Goal: Check status: Check status

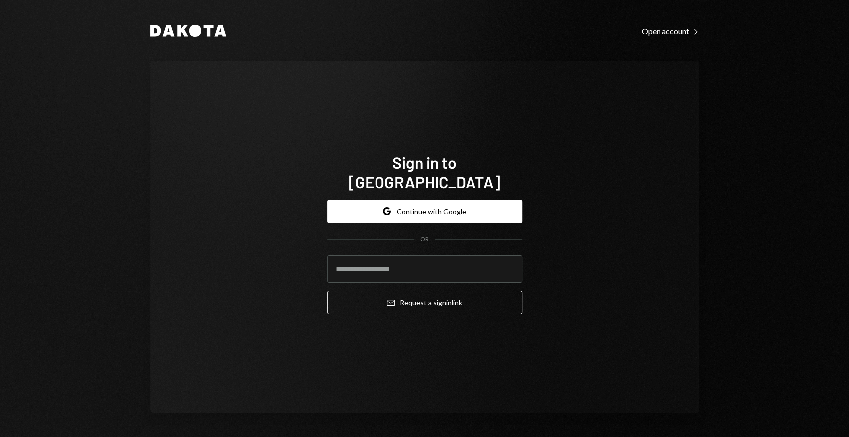
click at [0, 437] on com-1password-button at bounding box center [0, 437] width 0 height 0
type input "**********"
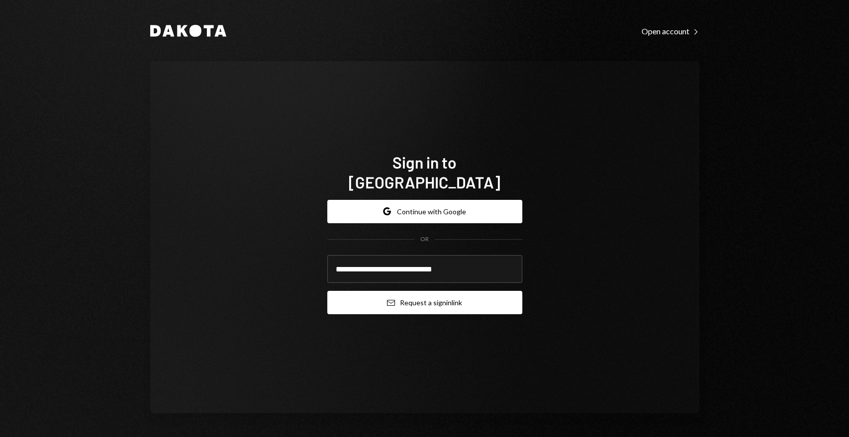
click at [402, 292] on button "Email Request a sign in link" at bounding box center [424, 302] width 195 height 23
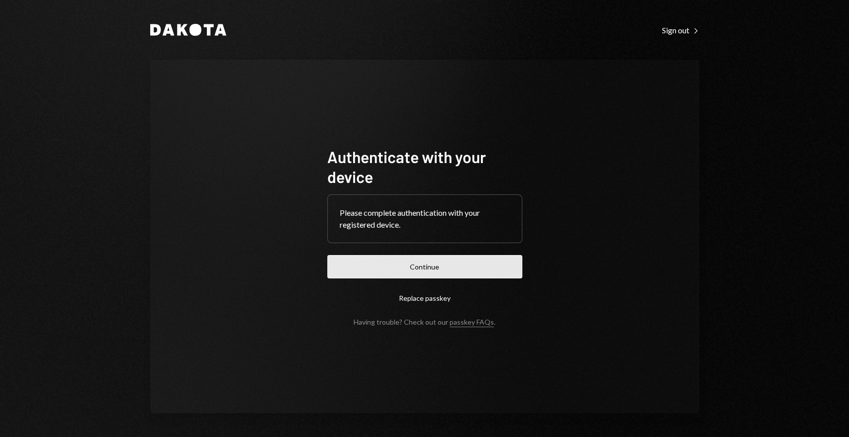
click at [382, 269] on button "Continue" at bounding box center [424, 266] width 195 height 23
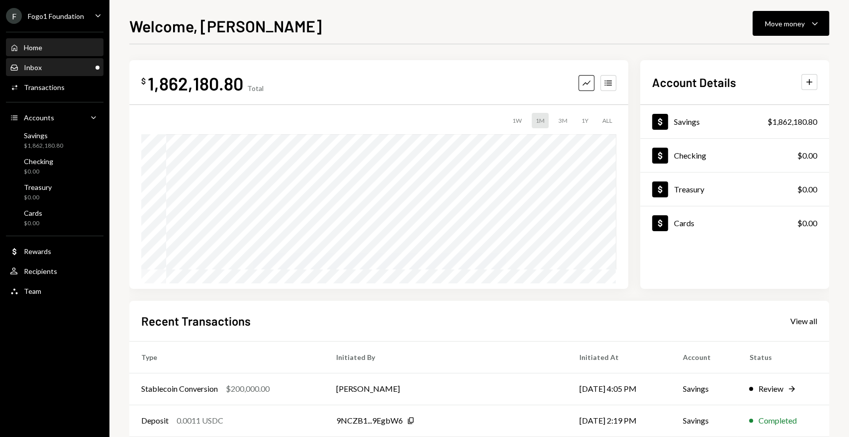
click at [84, 60] on div "Inbox Inbox" at bounding box center [55, 67] width 90 height 17
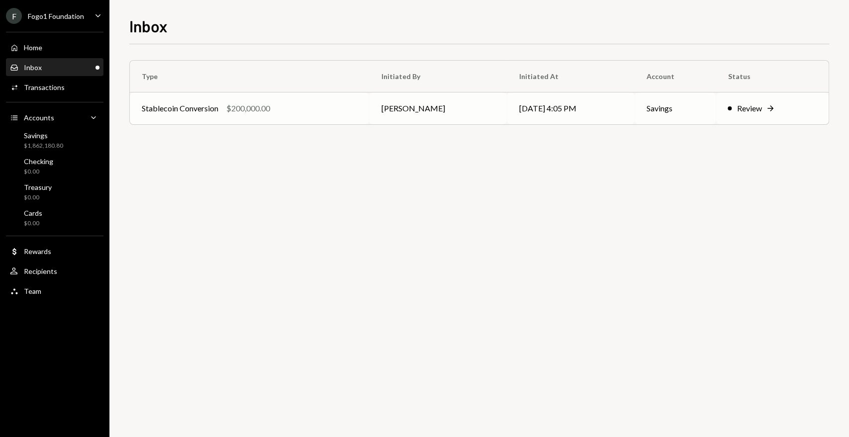
click at [290, 98] on td "Stablecoin Conversion $200,000.00" at bounding box center [249, 109] width 239 height 32
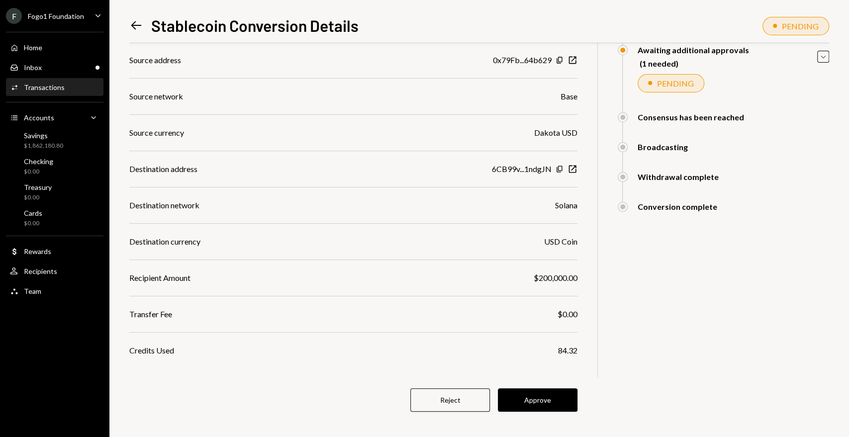
scroll to position [104, 0]
click at [533, 411] on div "$ 200,000.00 200,000 DKUSD Details Source address 0x79Fb...64b629 Copy New Wind…" at bounding box center [353, 191] width 448 height 504
click at [533, 401] on button "Approve" at bounding box center [538, 399] width 80 height 23
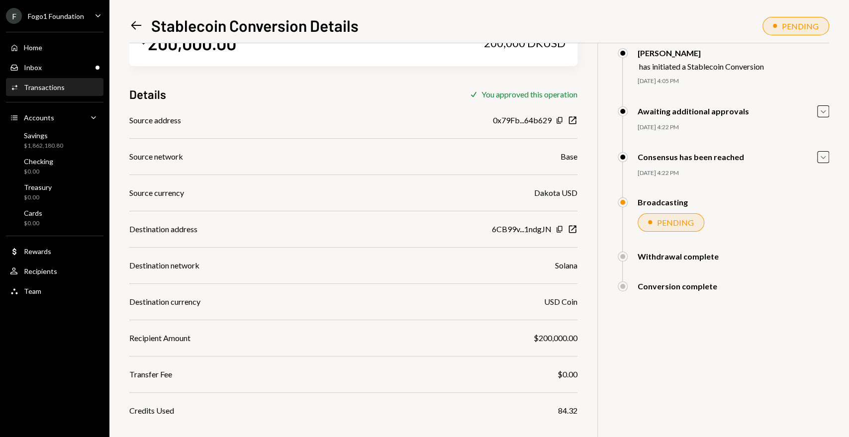
scroll to position [0, 0]
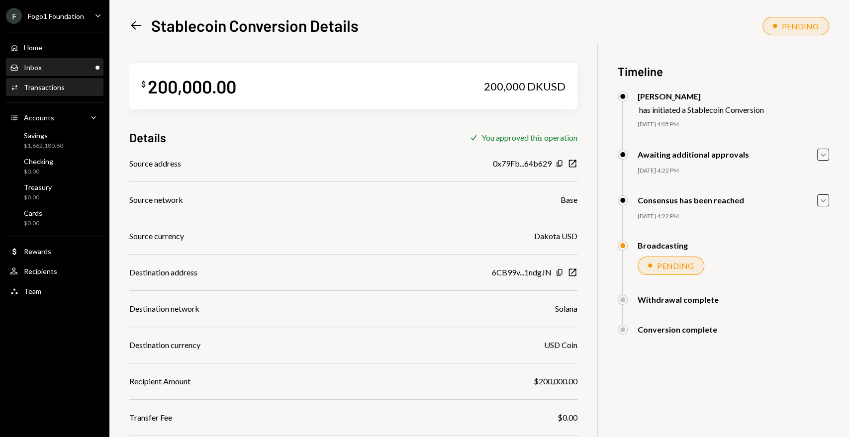
click at [72, 59] on link "Inbox Inbox" at bounding box center [54, 67] width 97 height 18
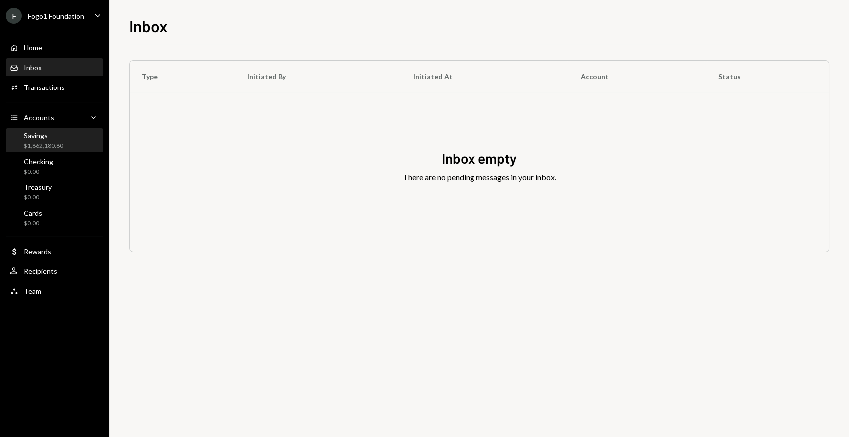
click at [46, 144] on div "$1,862,180.80" at bounding box center [43, 146] width 39 height 8
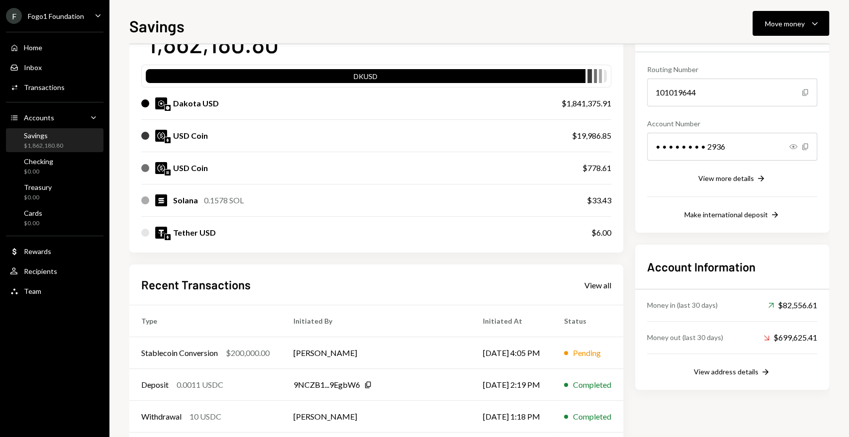
scroll to position [84, 0]
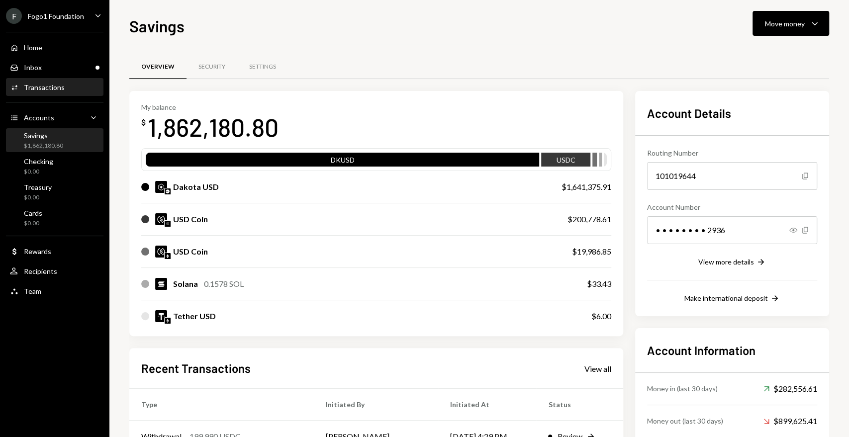
click at [58, 96] on div "Activities Transactions" at bounding box center [55, 87] width 90 height 17
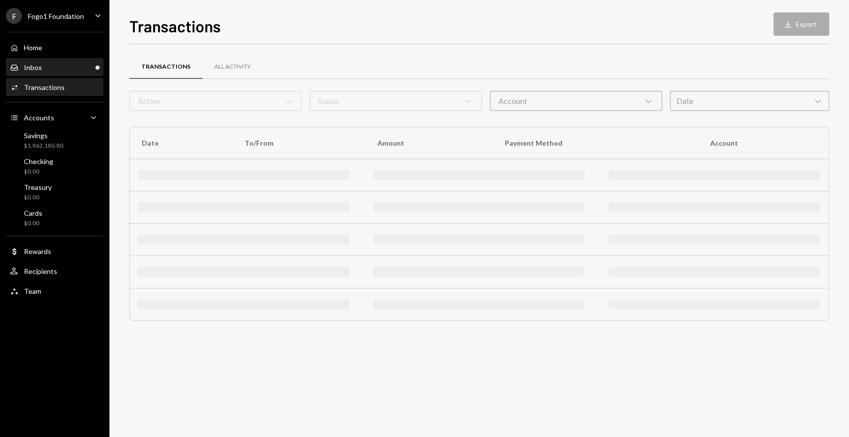
click at [52, 68] on div "Inbox Inbox" at bounding box center [55, 67] width 90 height 9
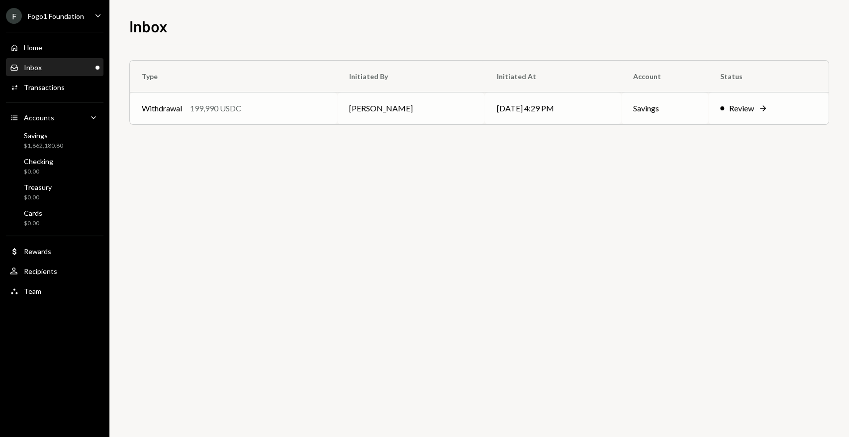
click at [255, 113] on div "Withdrawal 199,990 USDC" at bounding box center [234, 108] width 184 height 12
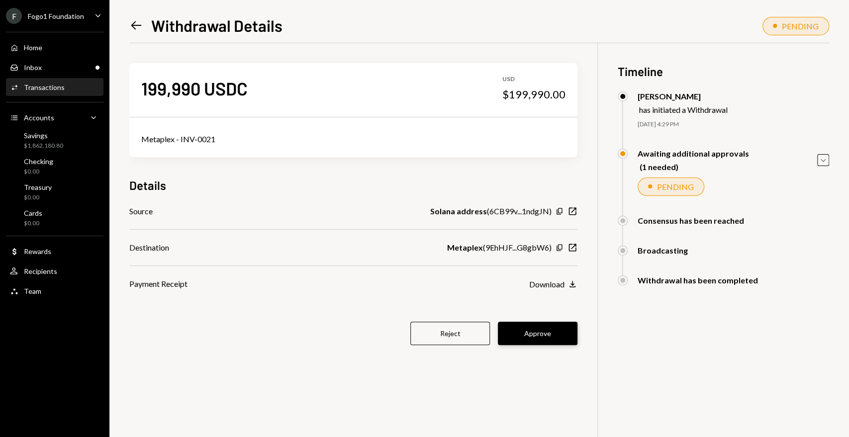
click at [539, 328] on button "Approve" at bounding box center [538, 333] width 80 height 23
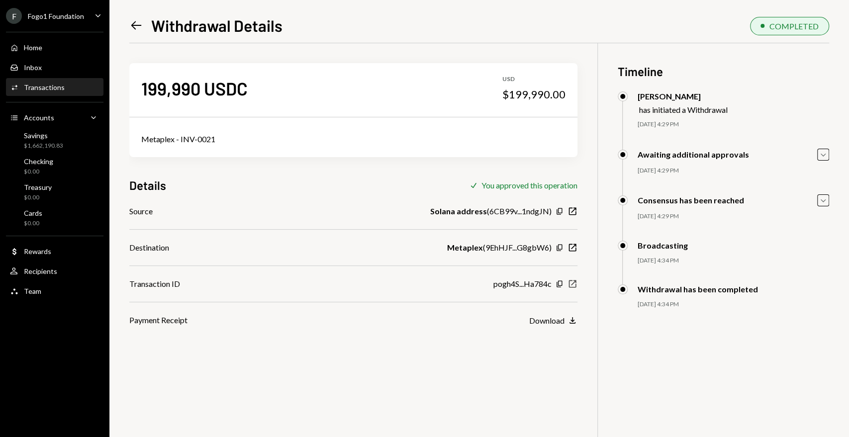
click at [574, 283] on icon "New Window" at bounding box center [573, 284] width 10 height 10
